Goal: Task Accomplishment & Management: Manage account settings

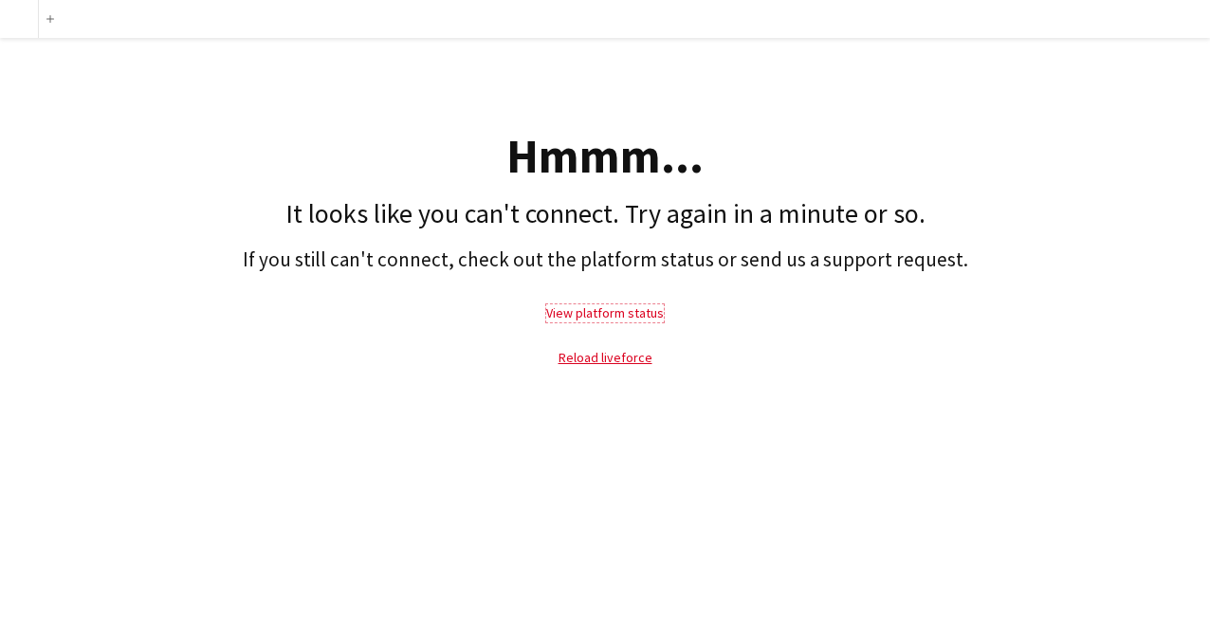
click at [596, 315] on link "View platform status" at bounding box center [605, 312] width 118 height 17
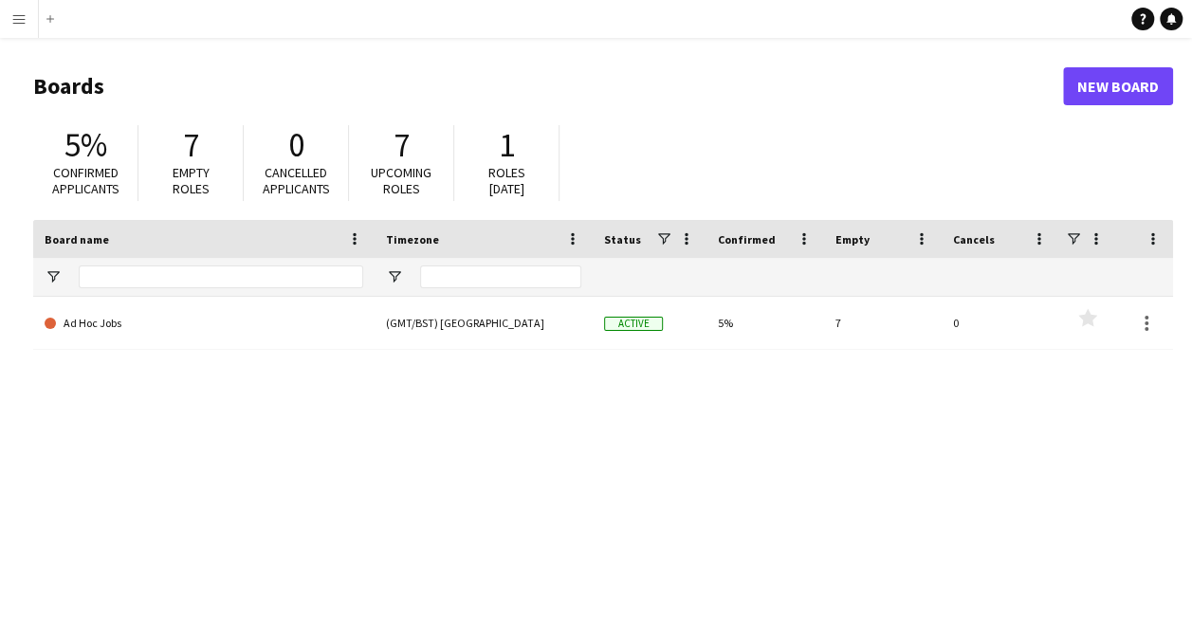
drag, startPoint x: 1186, startPoint y: 76, endPoint x: 1187, endPoint y: 355, distance: 278.8
click at [1187, 355] on main "Boards New Board 5% Confirmed applicants 7 Empty roles 0 Cancelled applicants 7…" at bounding box center [596, 380] width 1192 height 685
drag, startPoint x: 1187, startPoint y: 355, endPoint x: 986, endPoint y: 541, distance: 273.8
click at [986, 541] on div "Ad Hoc Jobs (GMT/BST) London Active 5% 7 0 Favourites" at bounding box center [603, 477] width 1140 height 360
click at [1121, 89] on link "New Board" at bounding box center [1118, 86] width 110 height 38
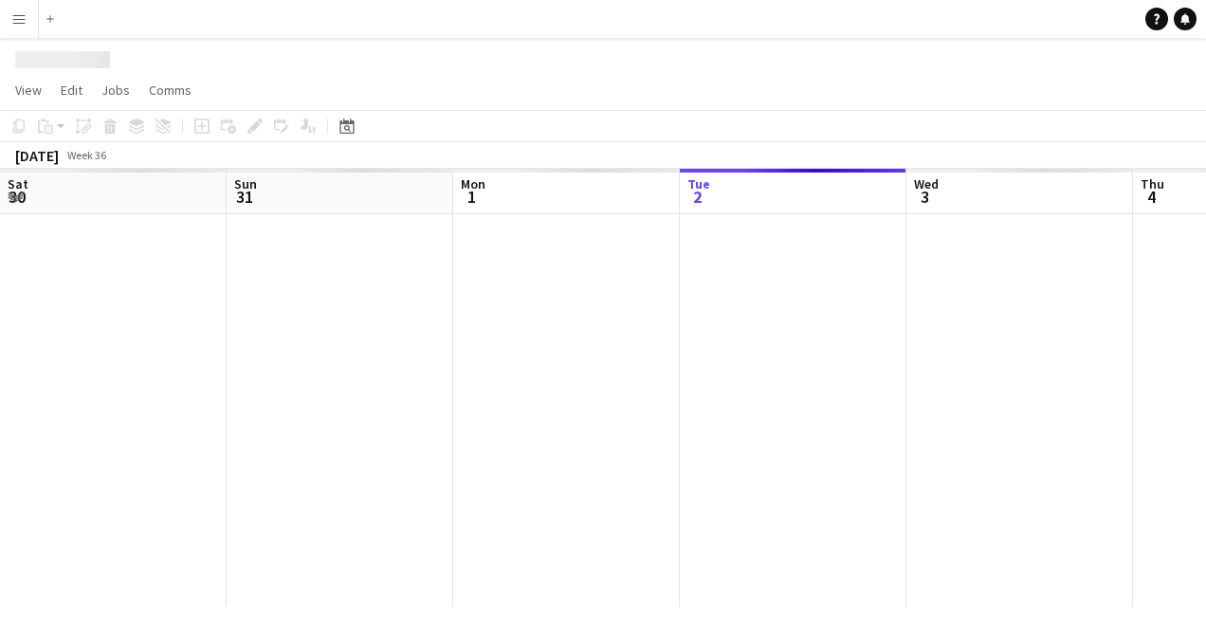
scroll to position [0, 453]
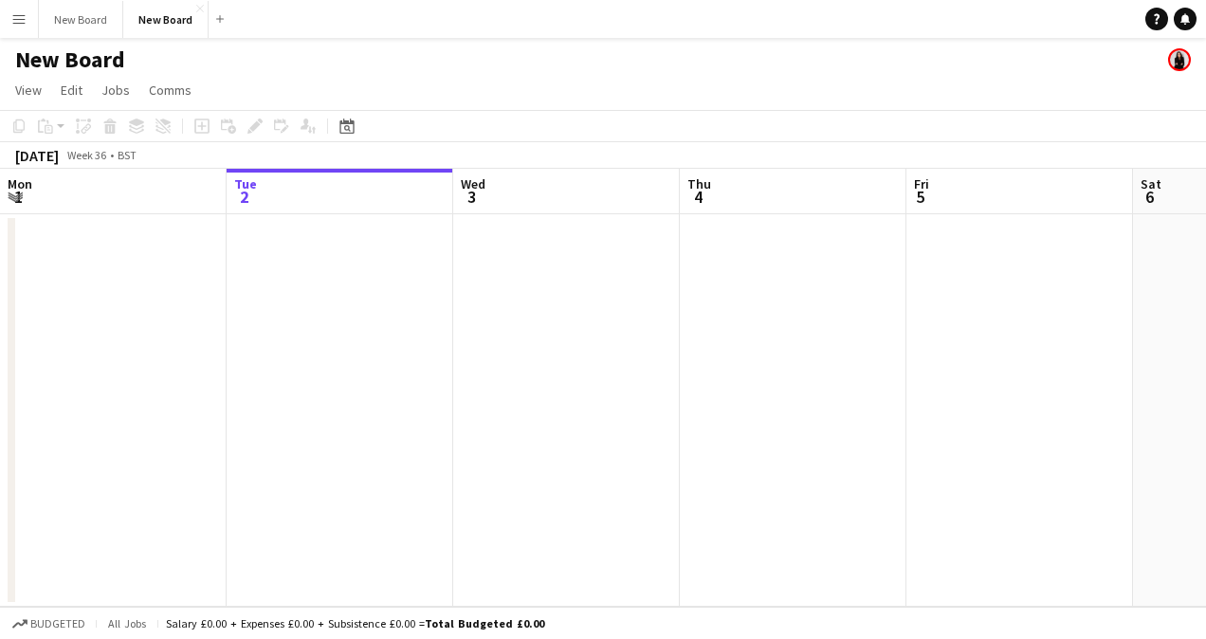
click at [20, 24] on app-icon "Menu" at bounding box center [18, 18] width 15 height 15
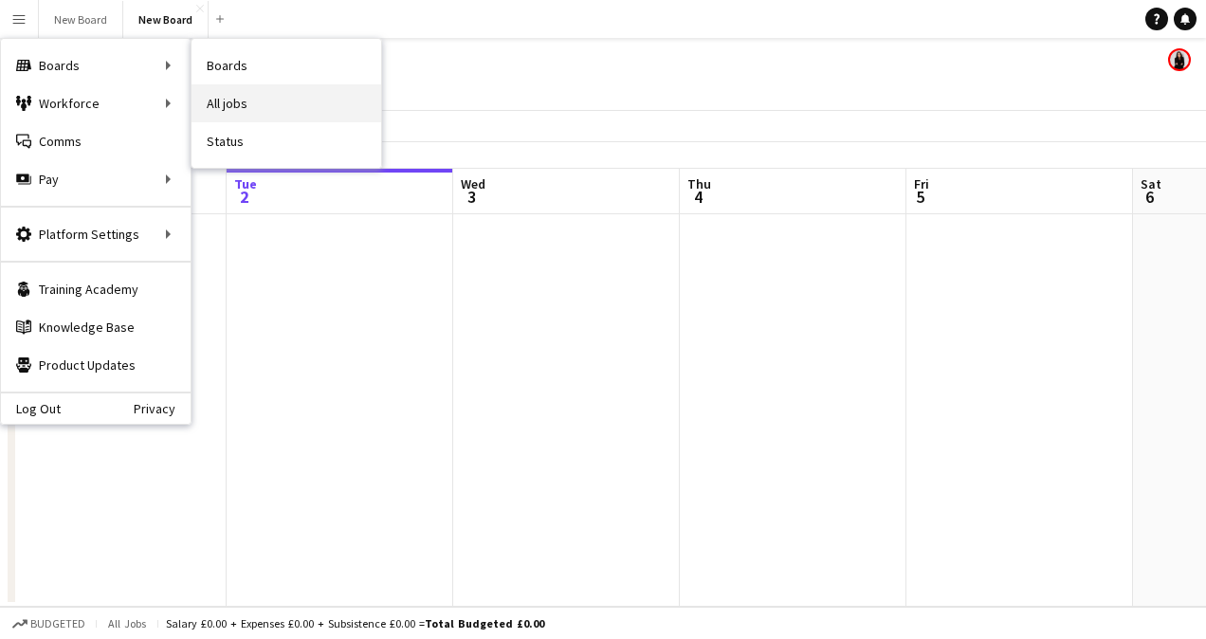
click at [242, 106] on link "All jobs" at bounding box center [287, 103] width 190 height 38
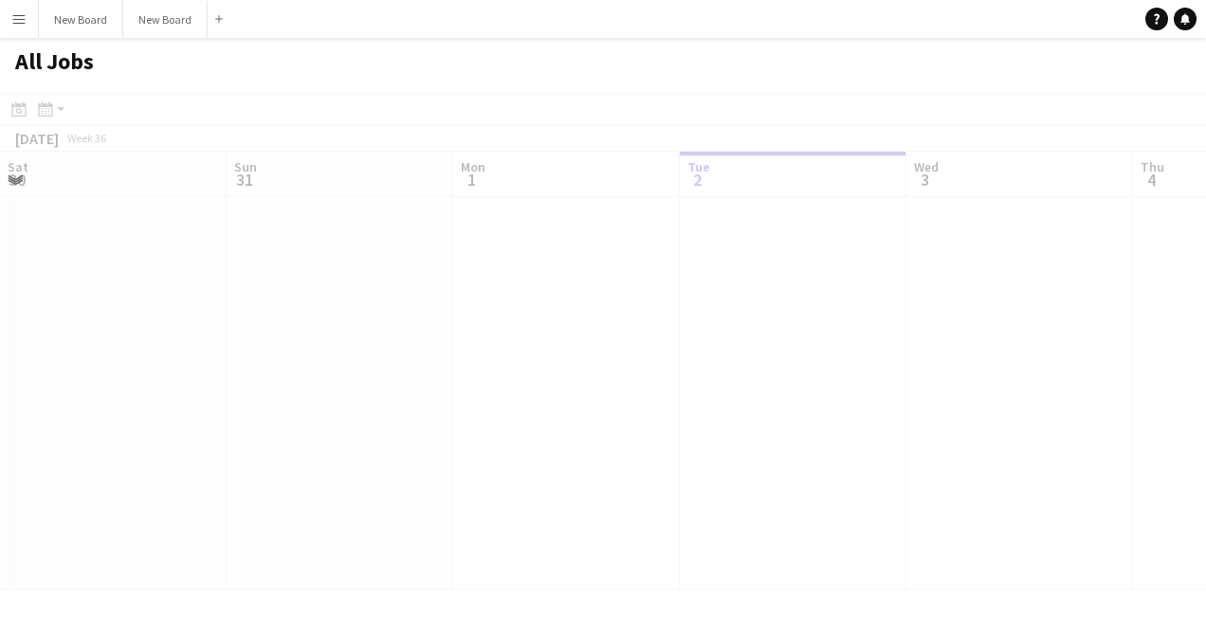
scroll to position [0, 453]
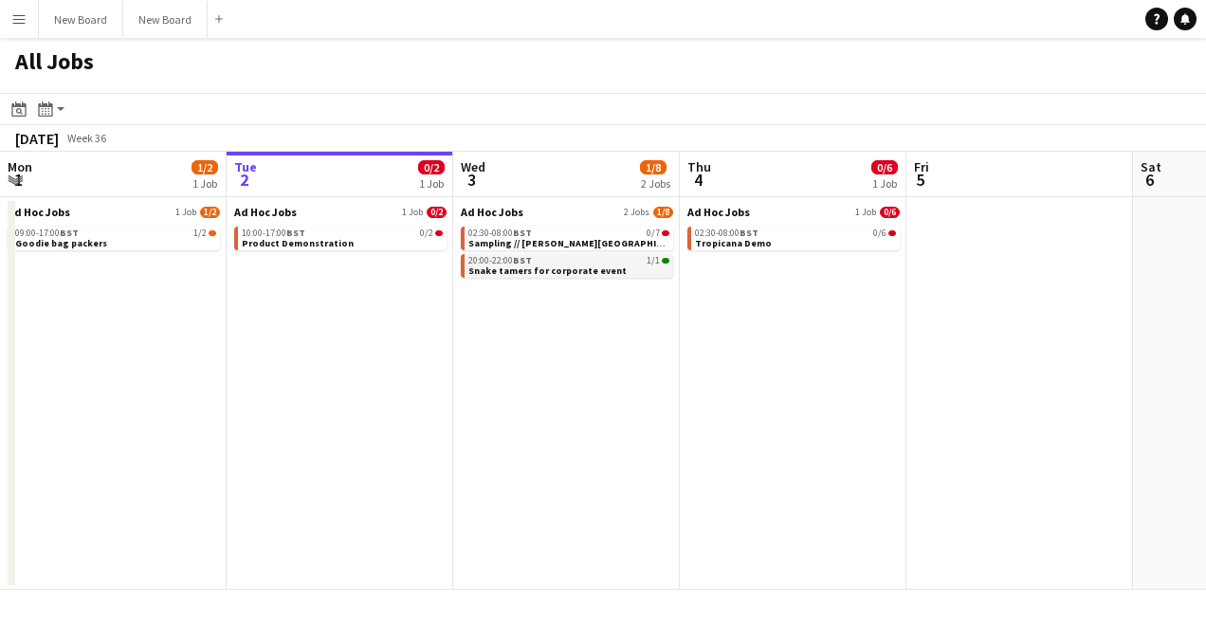
click at [546, 269] on span "Snake tamers for corporate event" at bounding box center [547, 271] width 158 height 12
click at [11, 21] on app-icon "Menu" at bounding box center [18, 18] width 15 height 15
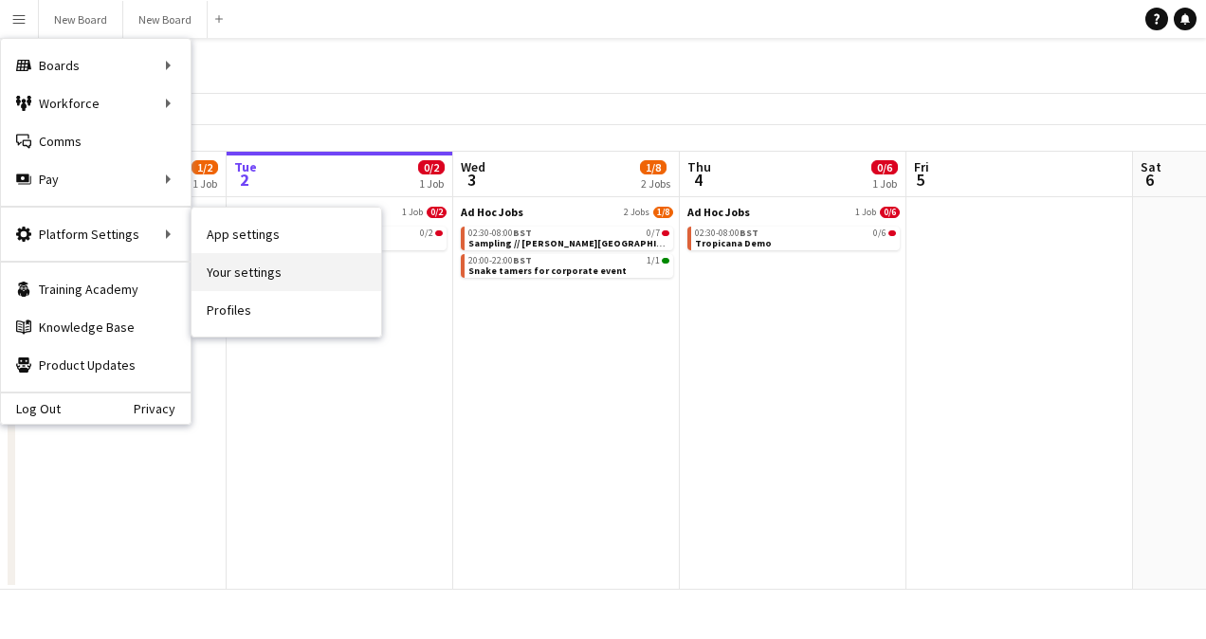
click at [240, 268] on link "Your settings" at bounding box center [287, 272] width 190 height 38
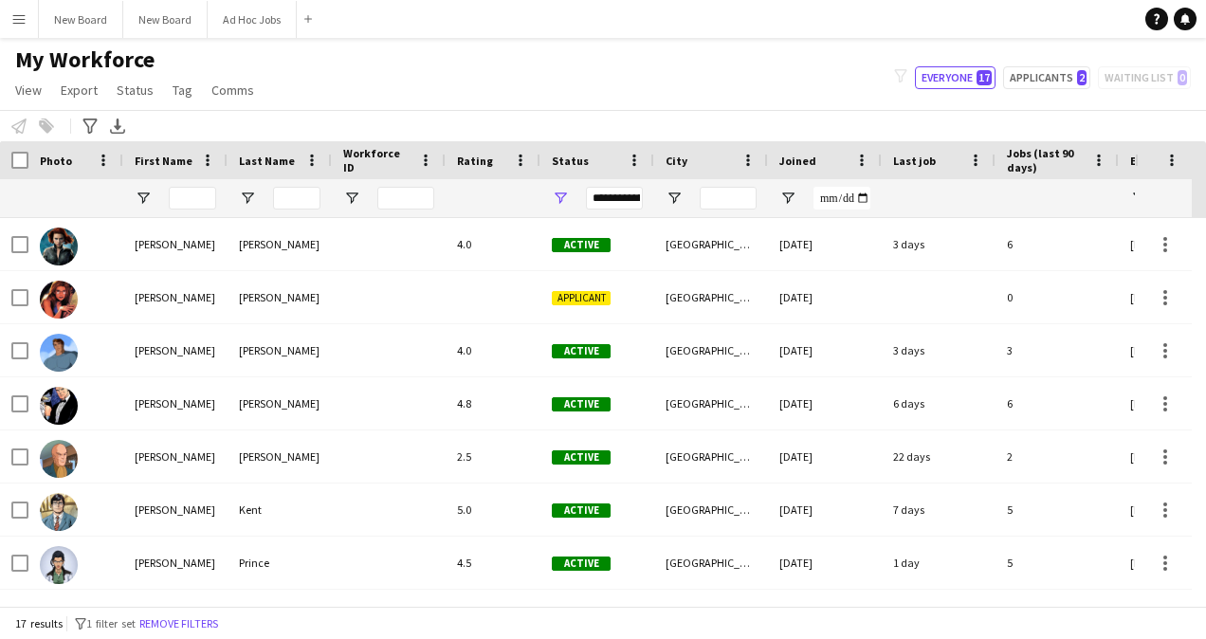
click at [25, 27] on button "Menu" at bounding box center [19, 19] width 38 height 38
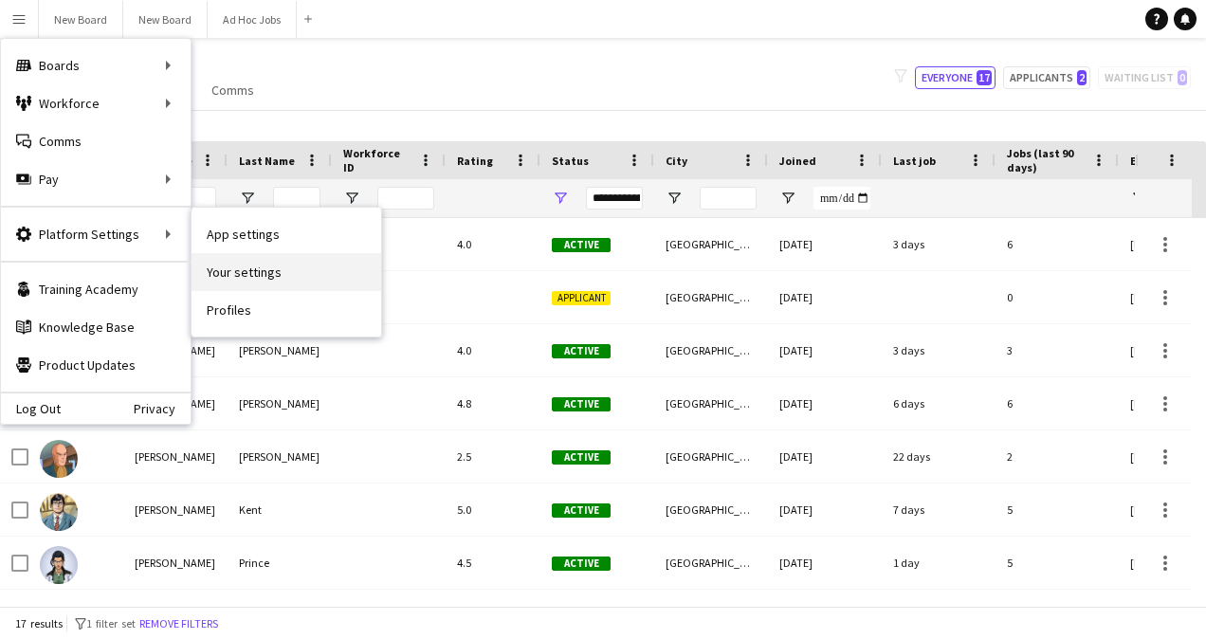
click at [277, 276] on link "Your settings" at bounding box center [287, 272] width 190 height 38
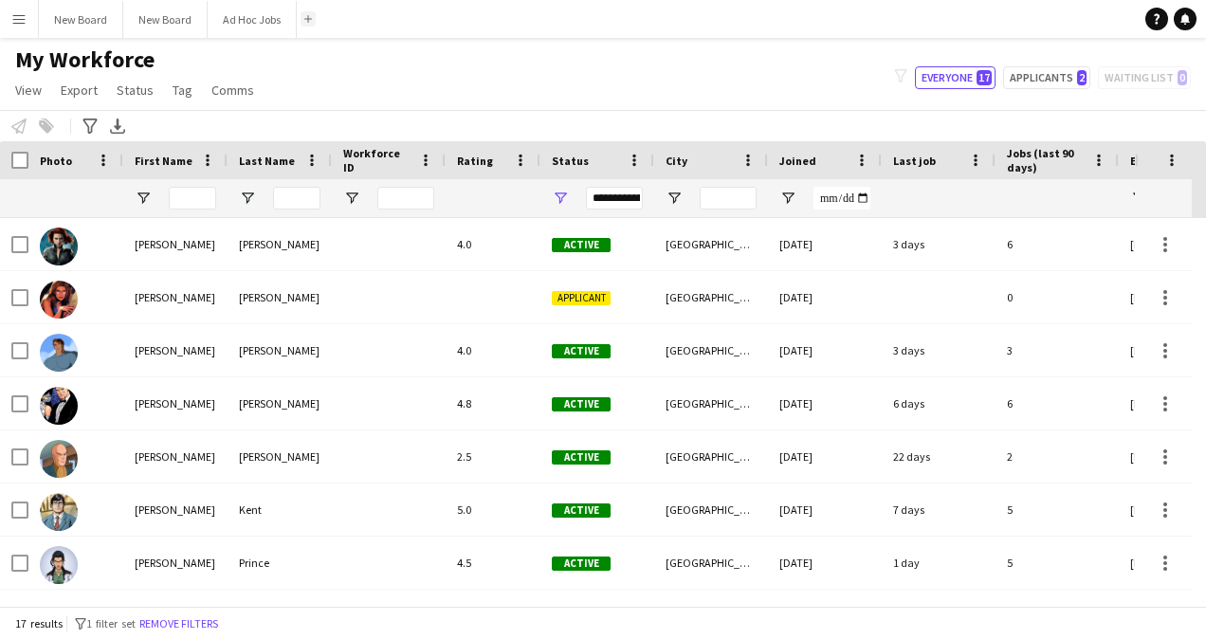
click at [309, 23] on button "Add" at bounding box center [308, 18] width 15 height 15
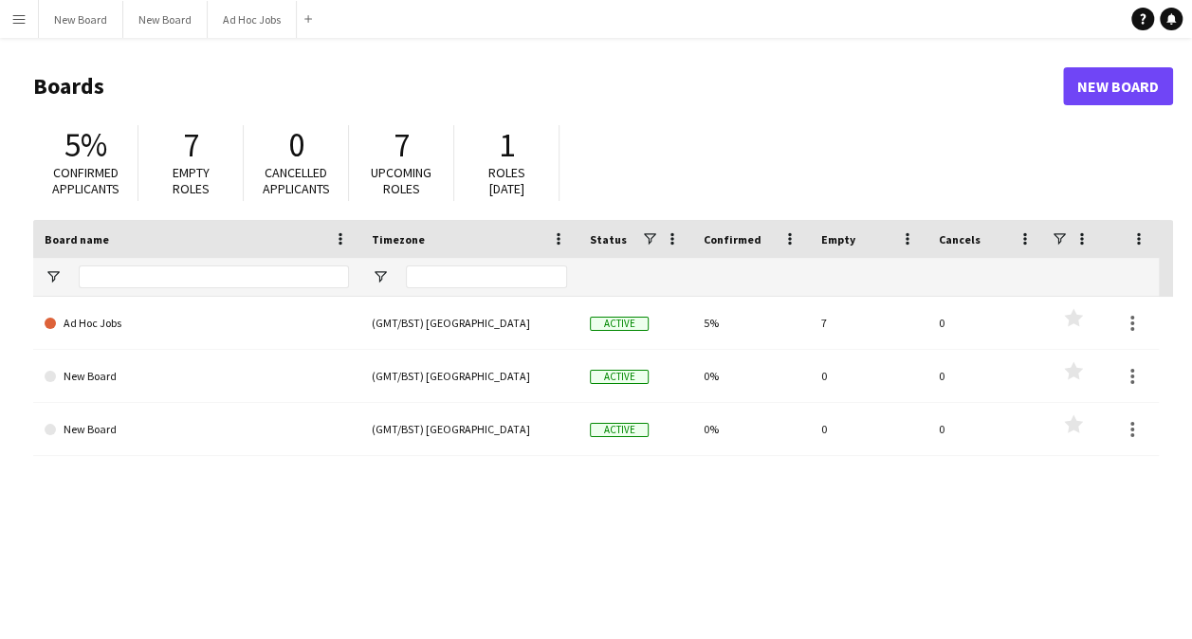
click at [11, 21] on app-icon "Menu" at bounding box center [18, 18] width 15 height 15
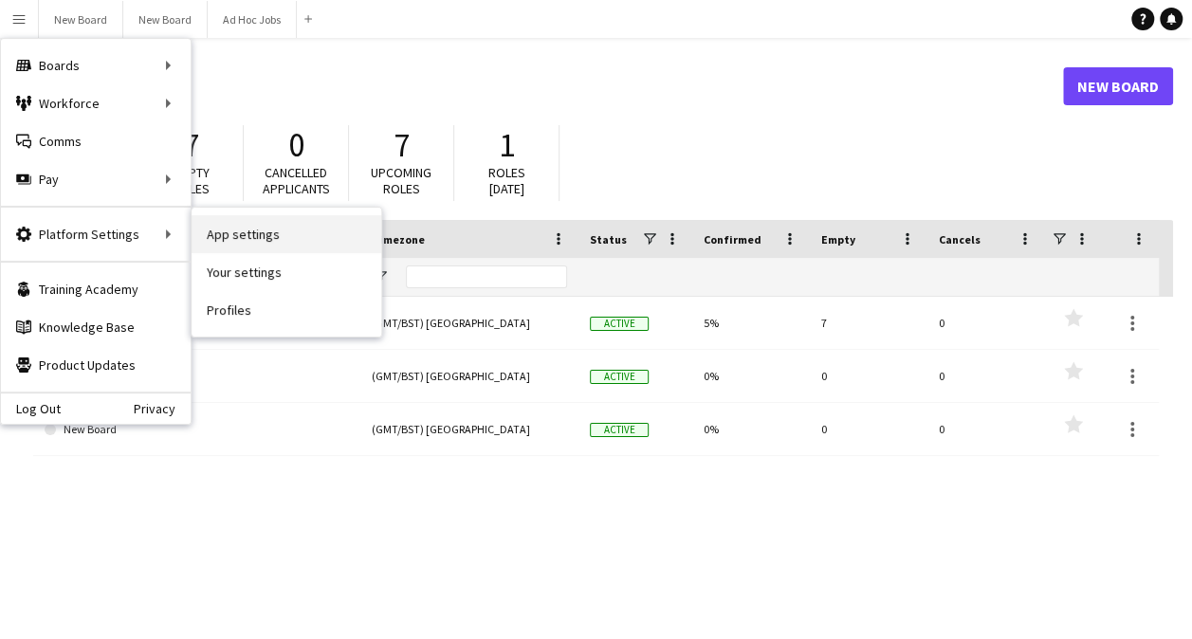
click at [238, 233] on link "App settings" at bounding box center [287, 234] width 190 height 38
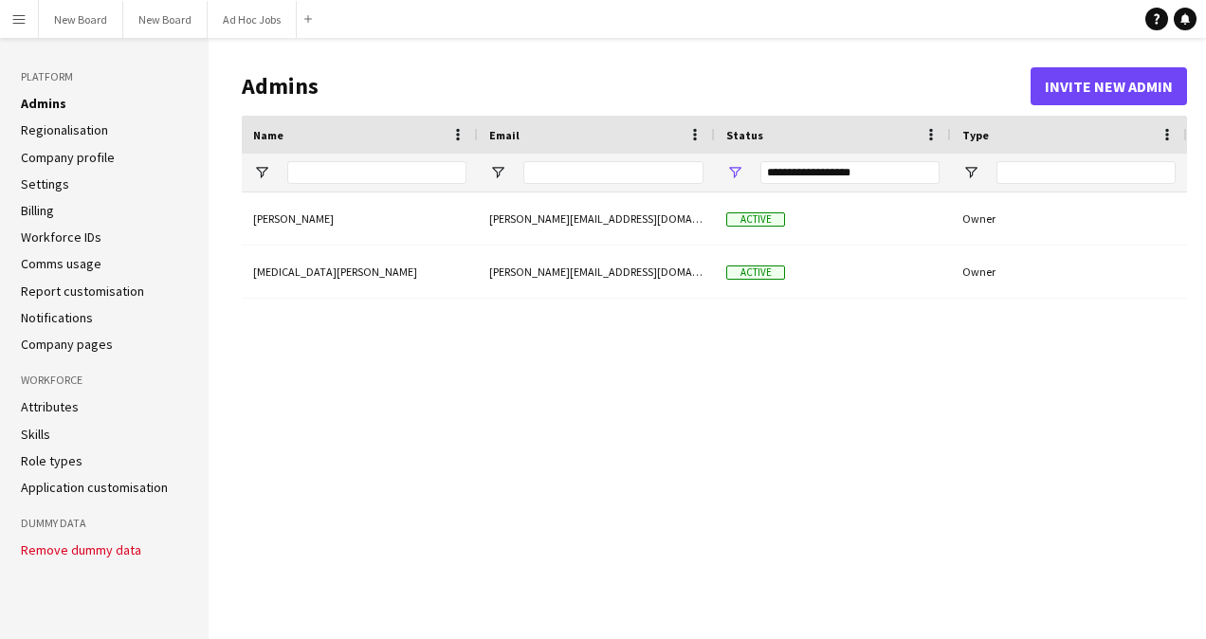
click at [300, 390] on div "[PERSON_NAME] [PERSON_NAME][EMAIL_ADDRESS][DOMAIN_NAME] Active Owner [MEDICAL_D…" at bounding box center [714, 400] width 945 height 417
click at [1098, 88] on button "Invite new admin" at bounding box center [1109, 86] width 156 height 38
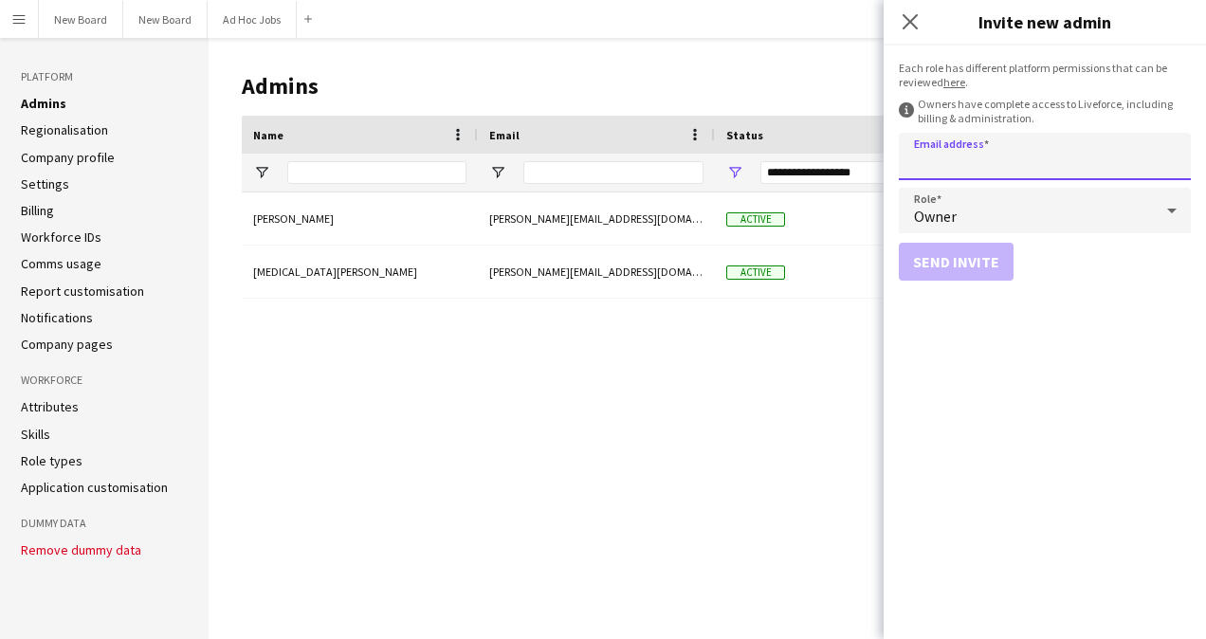
click at [1009, 163] on input "Email address" at bounding box center [1045, 156] width 292 height 47
type input "**********"
click at [970, 258] on button "Send invite" at bounding box center [956, 262] width 115 height 38
